Goal: Find specific page/section: Find specific page/section

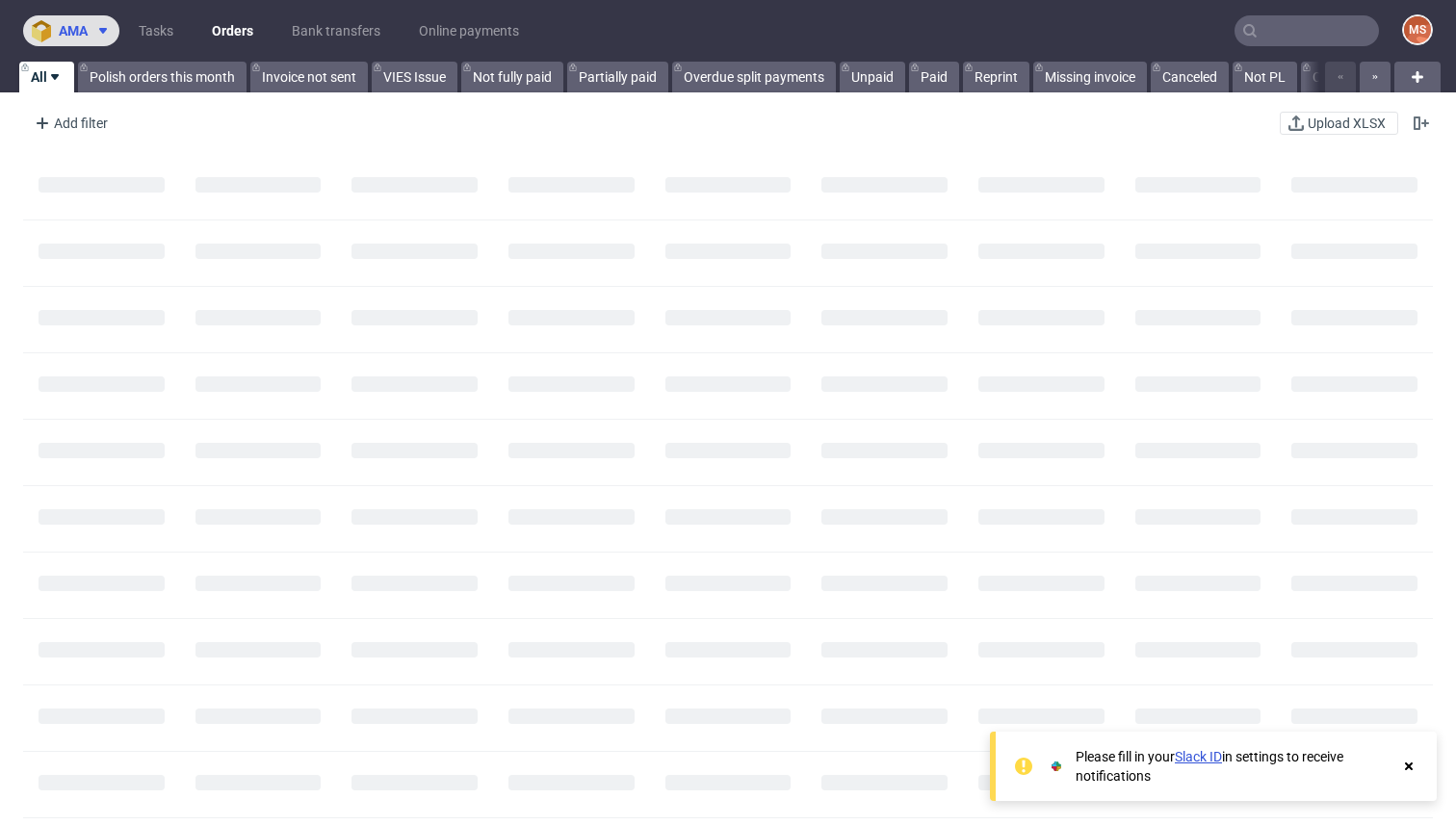
click at [88, 33] on span at bounding box center [99, 31] width 24 height 16
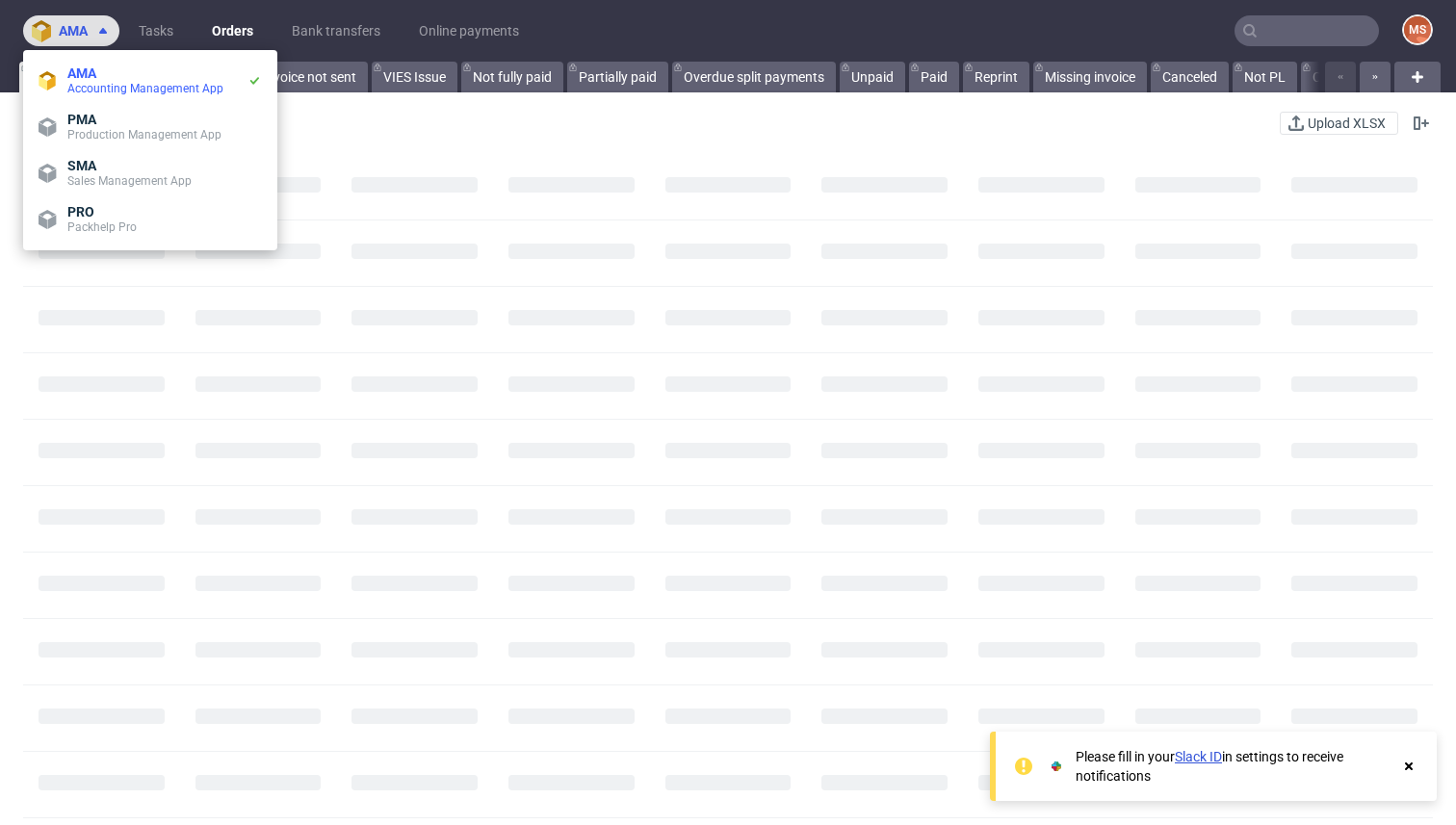
click at [92, 32] on span at bounding box center [99, 31] width 24 height 16
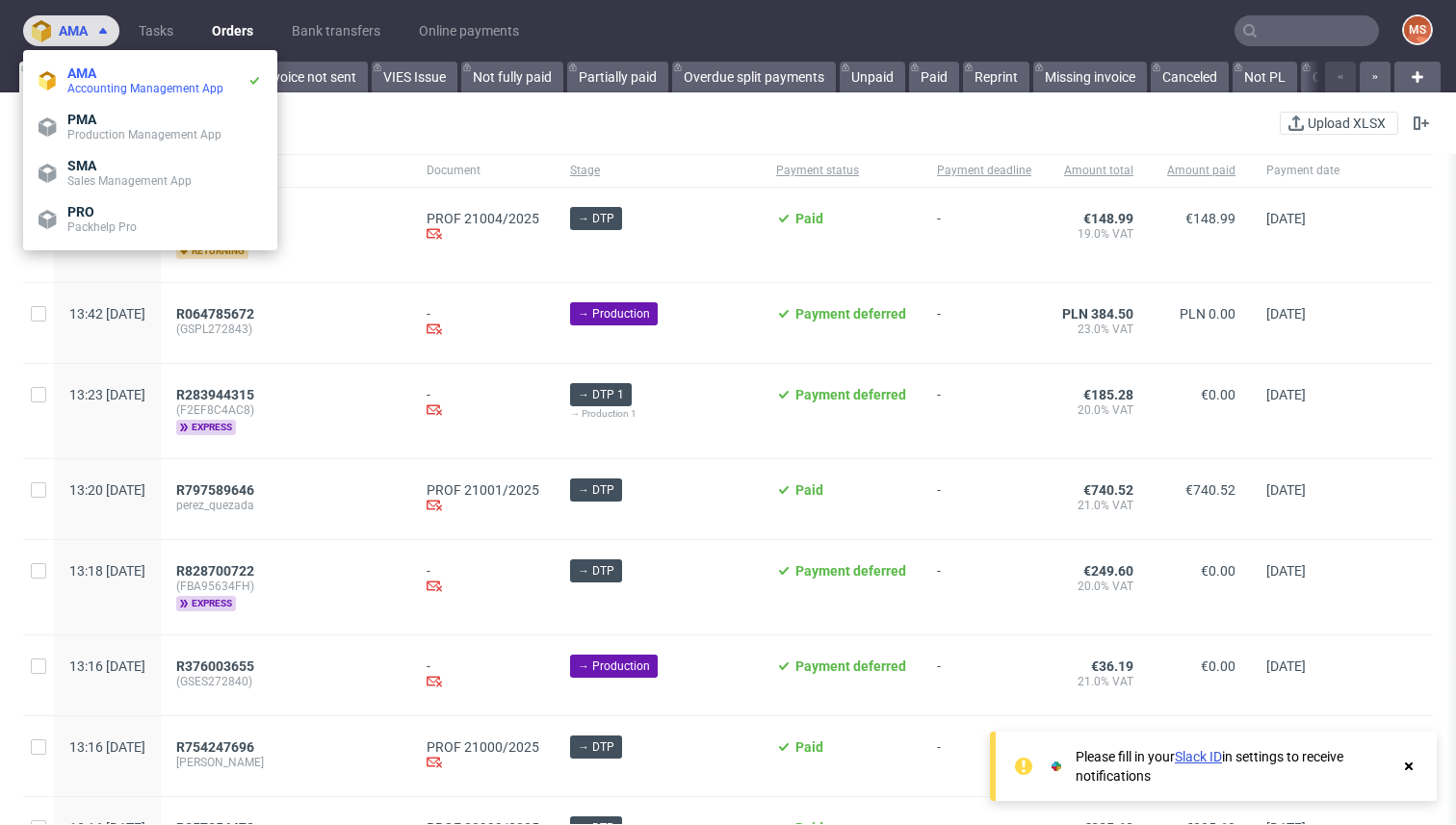
click at [106, 29] on use at bounding box center [103, 31] width 8 height 6
click at [403, 205] on div "R225378011 [PERSON_NAME] returning" at bounding box center [286, 235] width 251 height 94
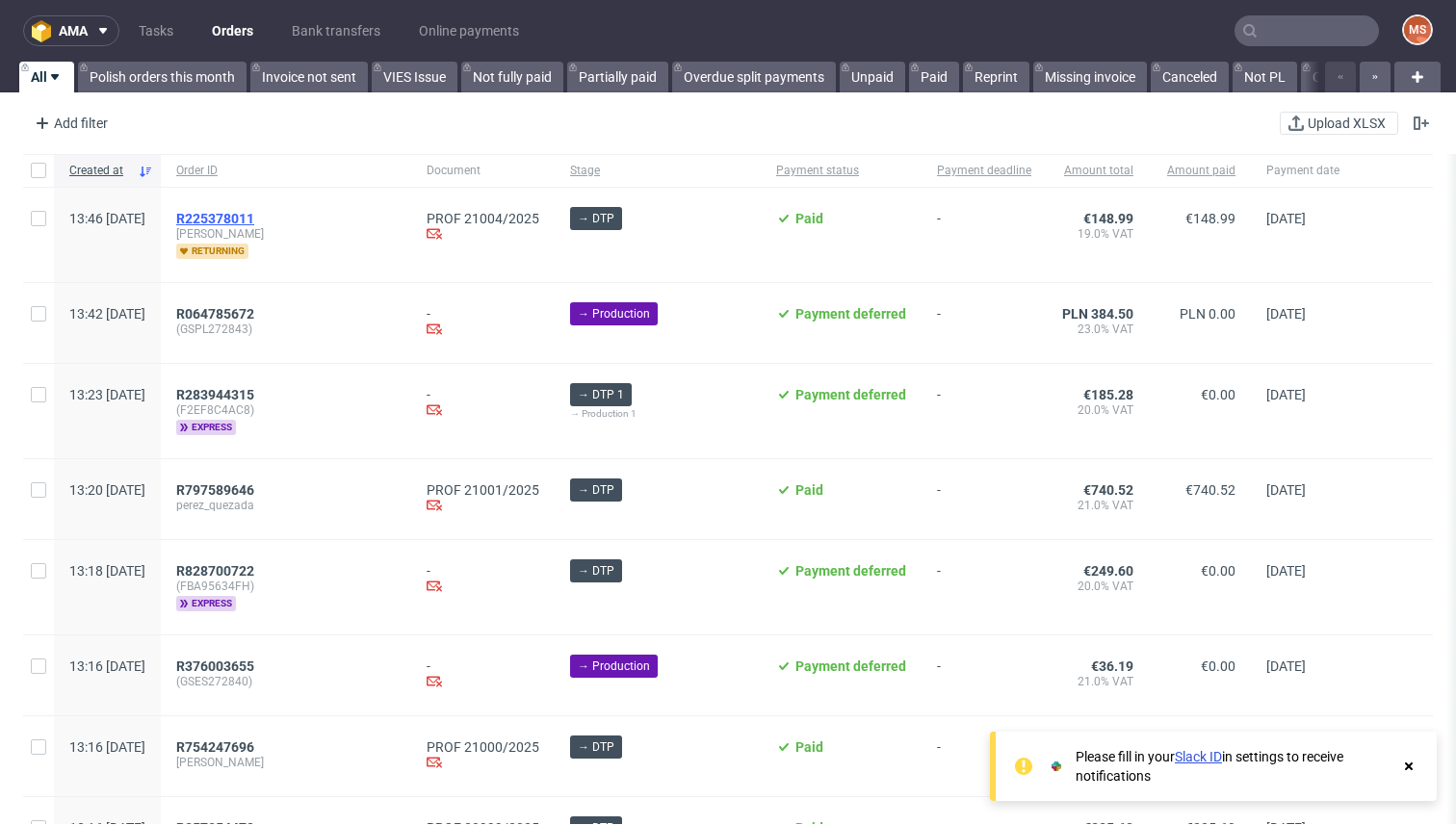
click at [254, 224] on span "R225378011" at bounding box center [216, 218] width 78 height 16
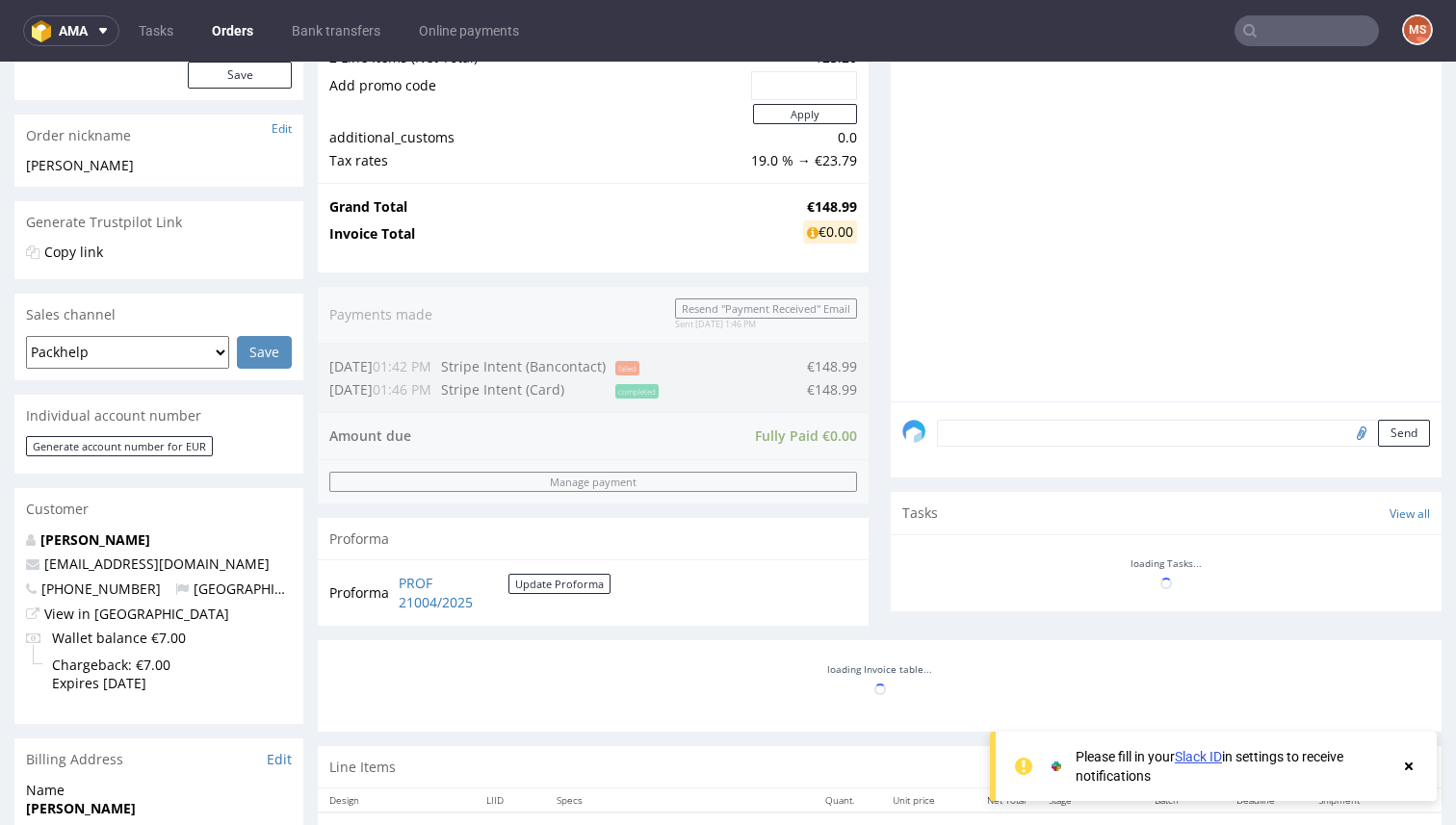
scroll to position [337, 0]
